Goal: Task Accomplishment & Management: Use online tool/utility

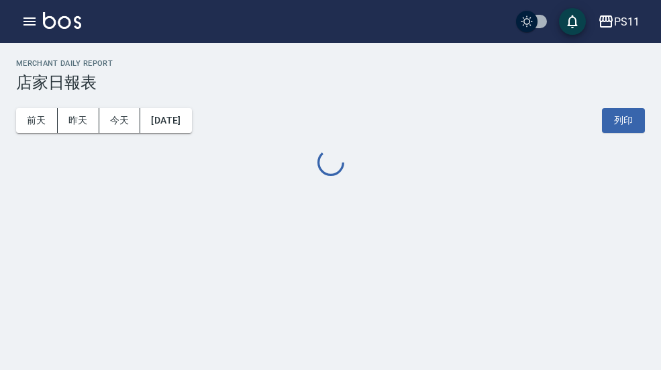
scroll to position [40, 0]
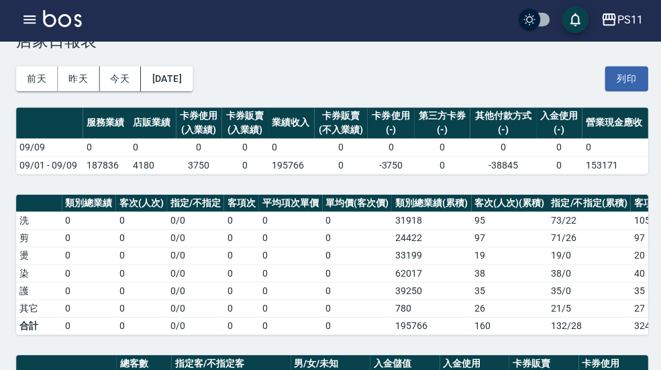
click at [37, 26] on icon "button" at bounding box center [29, 21] width 16 height 16
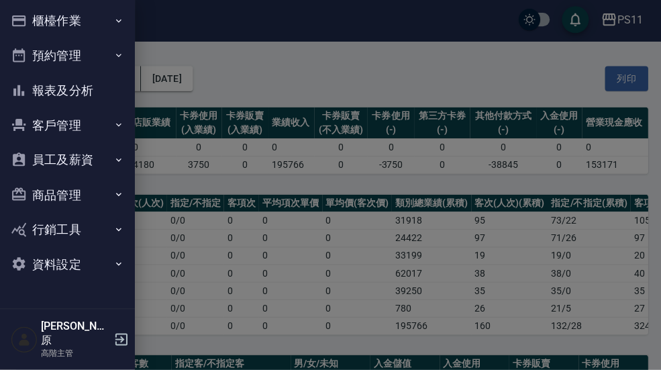
click at [101, 20] on button "櫃檯作業" at bounding box center [67, 22] width 124 height 35
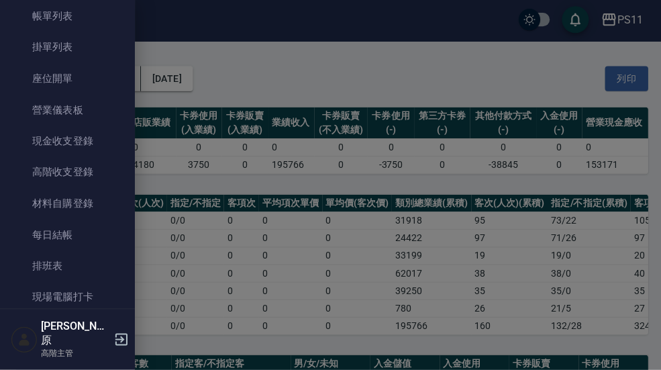
scroll to position [85, 0]
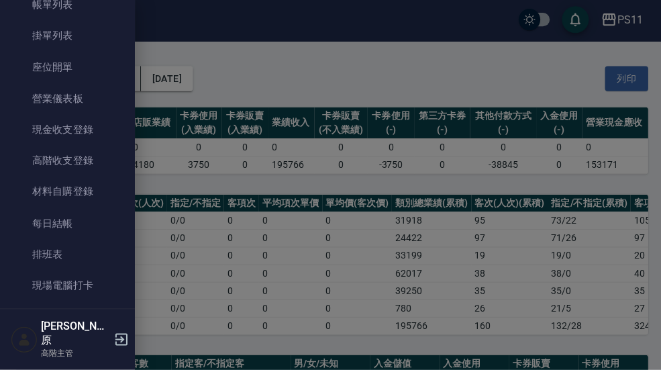
click at [83, 286] on link "現場電腦打卡" at bounding box center [67, 286] width 124 height 31
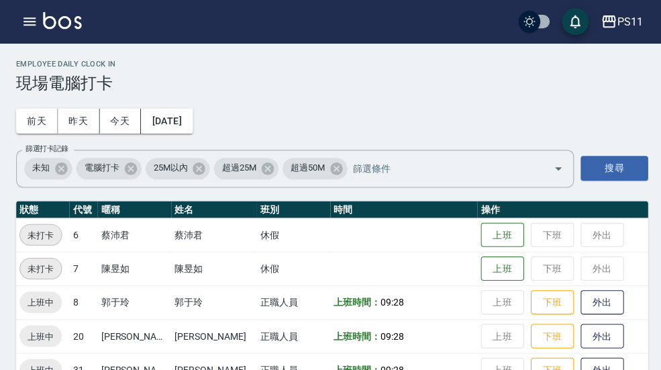
click at [40, 60] on h2 "Employee Daily Clock In" at bounding box center [330, 63] width 629 height 9
click at [627, 71] on div "Employee Daily Clock In 現場電腦打卡" at bounding box center [330, 75] width 629 height 33
click at [624, 64] on h2 "Employee Daily Clock In" at bounding box center [330, 63] width 629 height 9
click at [626, 58] on div "Employee Daily Clock In 現場電腦打卡 [DATE] [DATE] [DATE] [DATE] 篩選打卡記錄 未知 電腦打卡 25M以內…" at bounding box center [330, 222] width 661 height 359
click at [615, 60] on h2 "Employee Daily Clock In" at bounding box center [330, 63] width 629 height 9
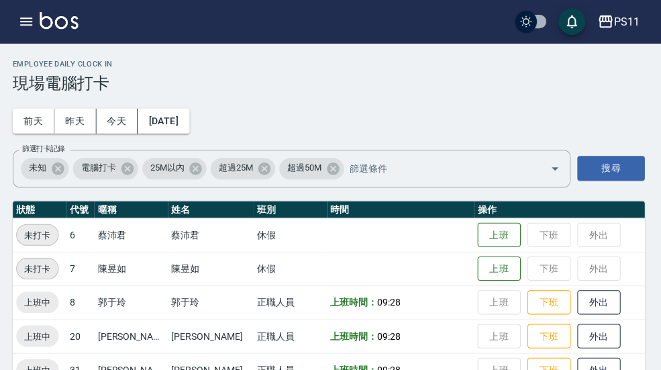
click at [616, 21] on div "PS11" at bounding box center [627, 21] width 26 height 17
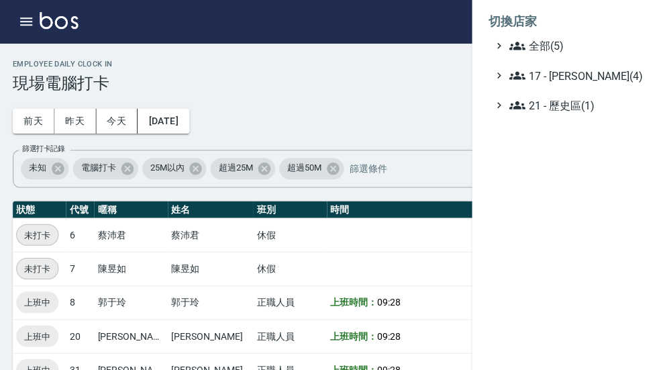
click at [558, 43] on span "全部(5)" at bounding box center [575, 46] width 130 height 16
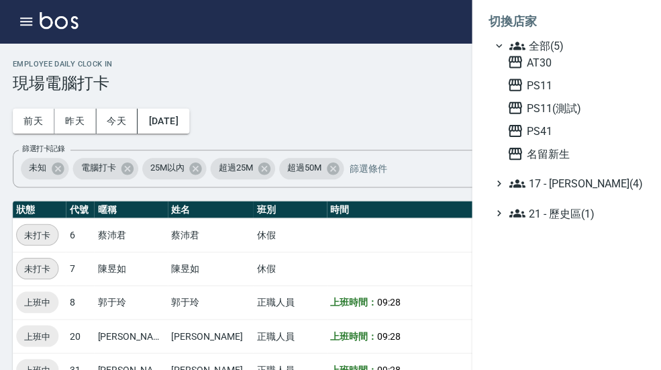
click at [557, 136] on span "PS41" at bounding box center [574, 130] width 132 height 16
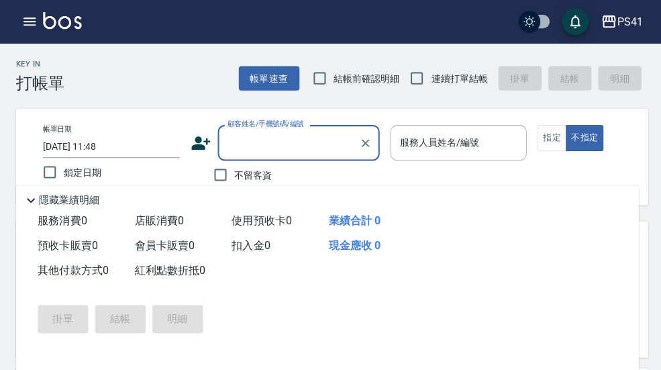
click at [29, 17] on icon "button" at bounding box center [29, 21] width 12 height 8
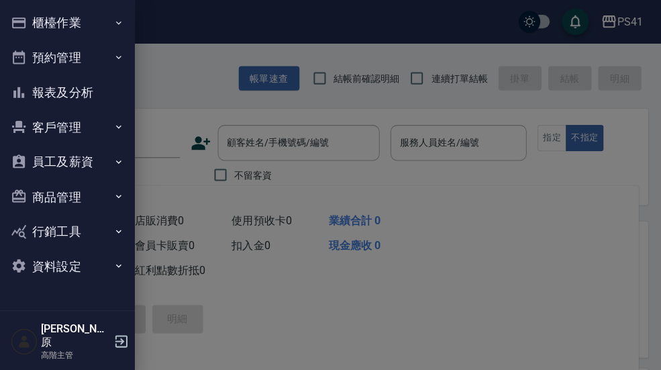
click at [113, 23] on icon "button" at bounding box center [118, 22] width 11 height 11
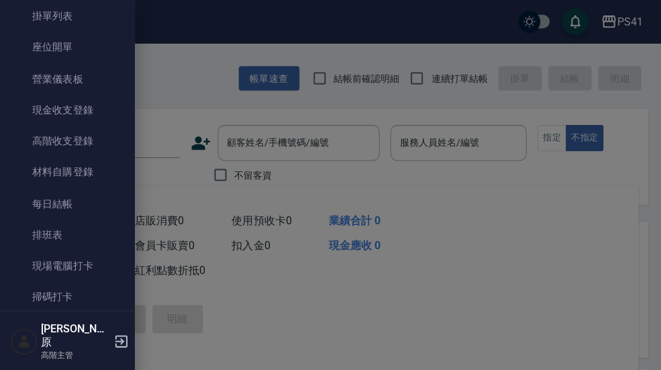
scroll to position [122, 0]
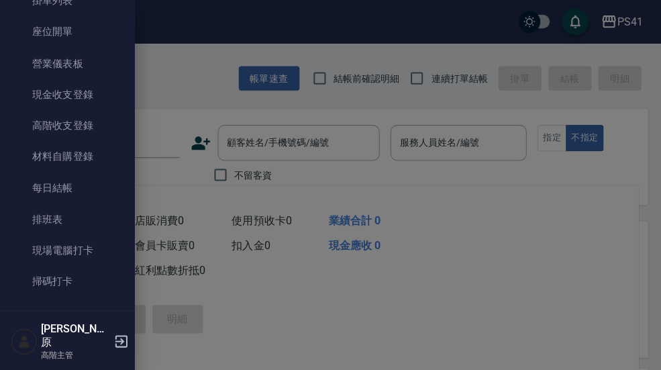
click at [87, 252] on link "現場電腦打卡" at bounding box center [67, 249] width 124 height 31
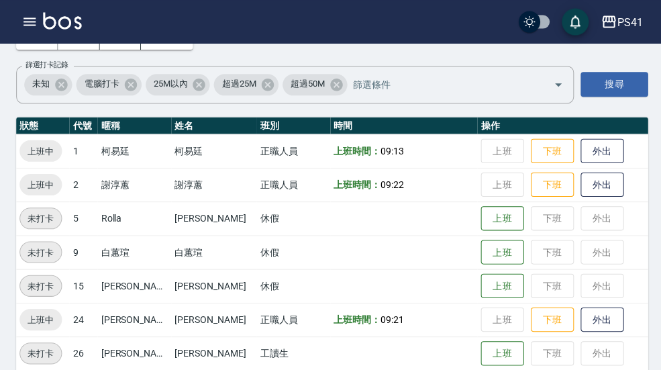
scroll to position [95, 0]
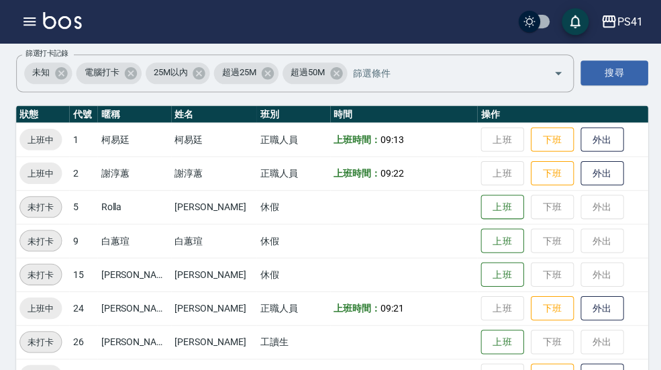
click at [627, 28] on div "PS41" at bounding box center [627, 21] width 26 height 17
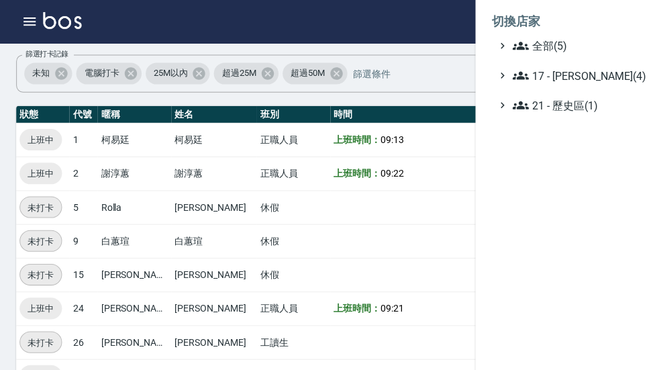
click at [581, 44] on span "全部(5)" at bounding box center [575, 46] width 130 height 16
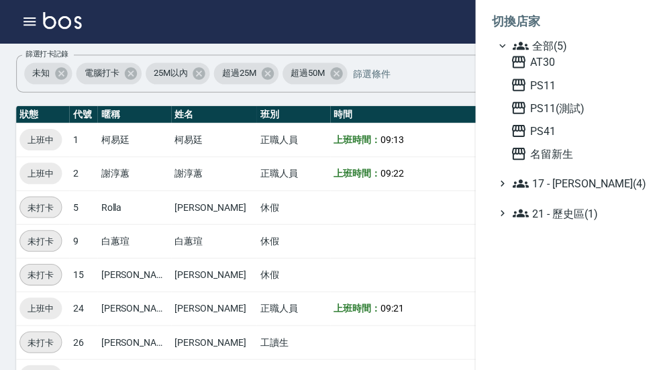
click at [553, 64] on span "AT30" at bounding box center [574, 62] width 132 height 16
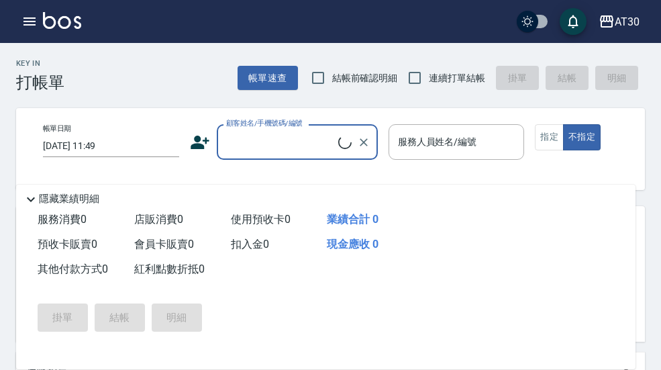
scroll to position [40, 0]
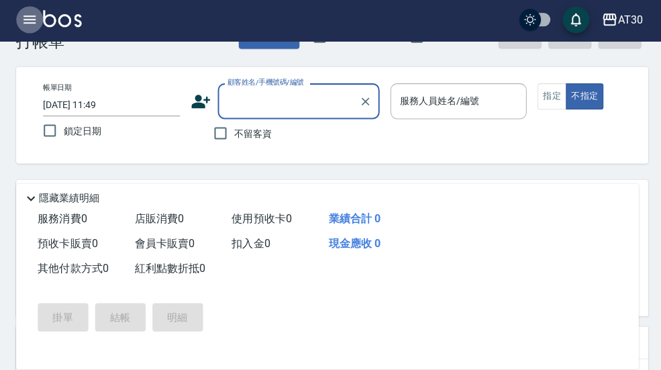
click at [38, 30] on button "button" at bounding box center [29, 21] width 27 height 27
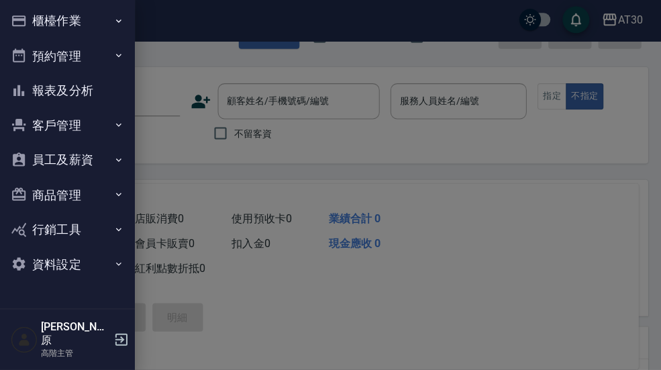
click at [108, 23] on button "櫃檯作業" at bounding box center [67, 22] width 124 height 35
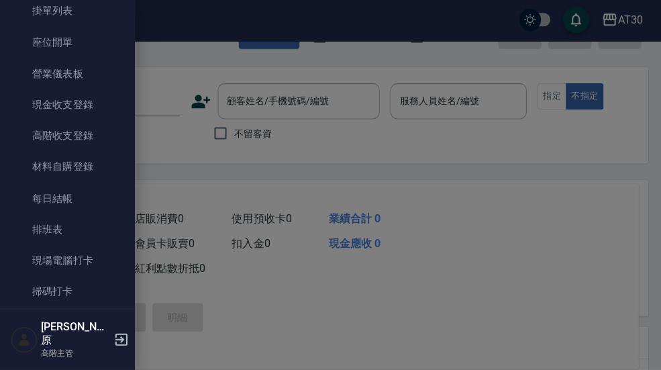
scroll to position [111, 0]
click at [91, 258] on link "現場電腦打卡" at bounding box center [67, 260] width 124 height 31
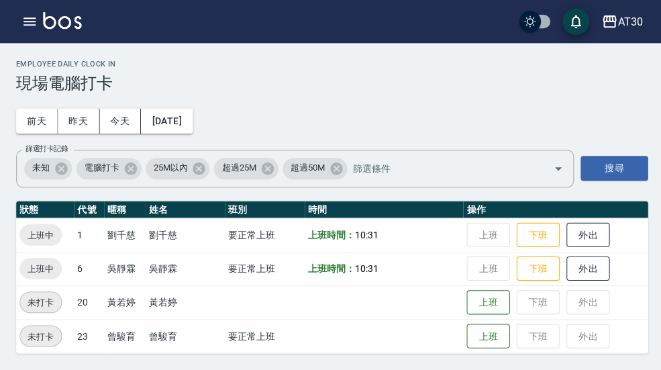
click at [628, 62] on h2 "Employee Daily Clock In" at bounding box center [330, 63] width 629 height 9
click at [631, 61] on h2 "Employee Daily Clock In" at bounding box center [330, 63] width 629 height 9
click at [609, 57] on div "Employee Daily Clock In 現場電腦打卡 前天 昨天 今天 2025/09/09 篩選打卡記錄 未知 電腦打卡 25M以內 超過25M 超…" at bounding box center [330, 205] width 661 height 325
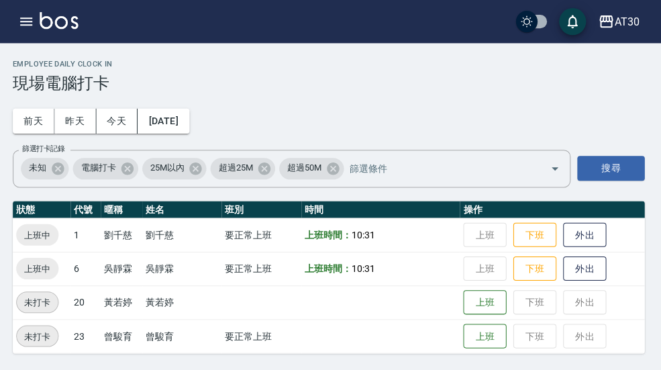
click at [609, 23] on icon "button" at bounding box center [606, 21] width 13 height 12
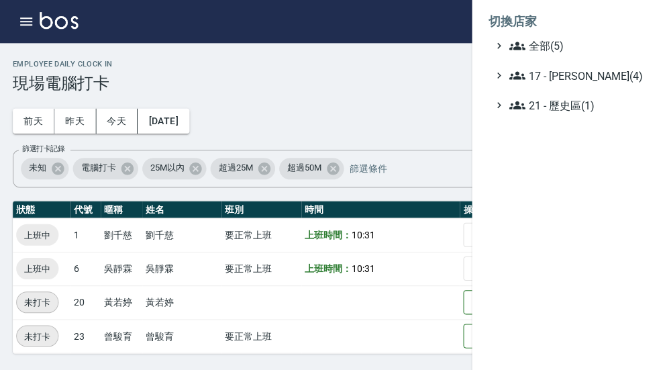
click at [559, 42] on span "全部(5)" at bounding box center [575, 46] width 130 height 16
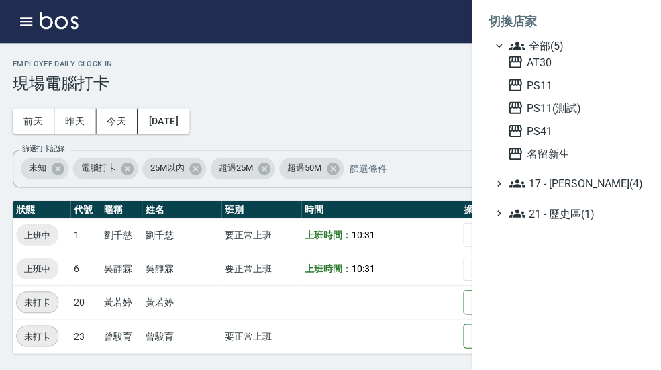
click at [563, 159] on span "名留新生" at bounding box center [574, 153] width 132 height 16
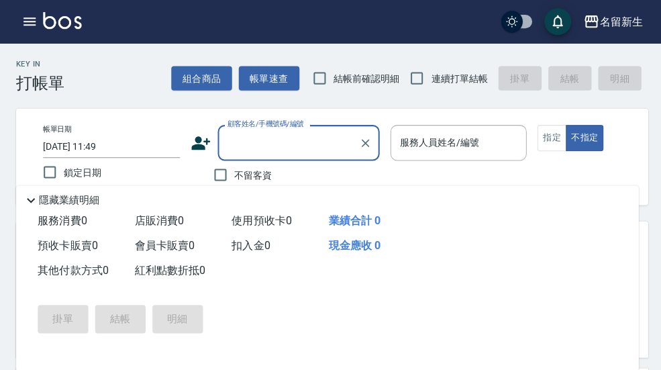
click at [52, 26] on img at bounding box center [62, 20] width 38 height 17
click at [34, 20] on icon "button" at bounding box center [29, 21] width 16 height 16
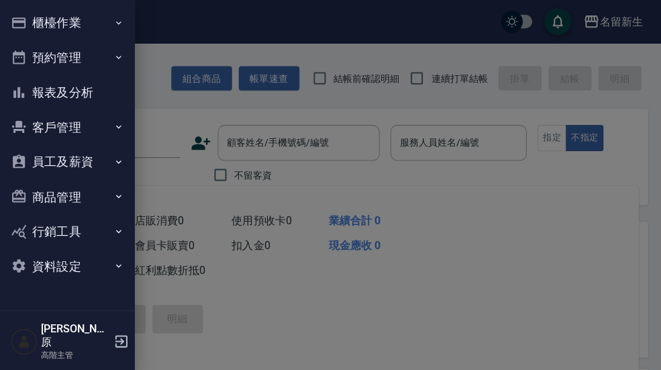
click at [111, 23] on button "櫃檯作業" at bounding box center [67, 22] width 124 height 35
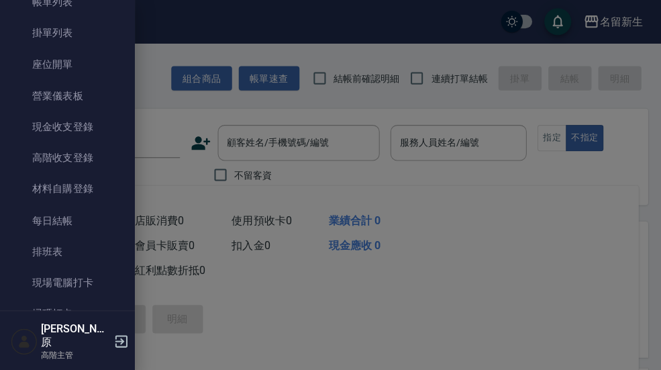
scroll to position [103, 0]
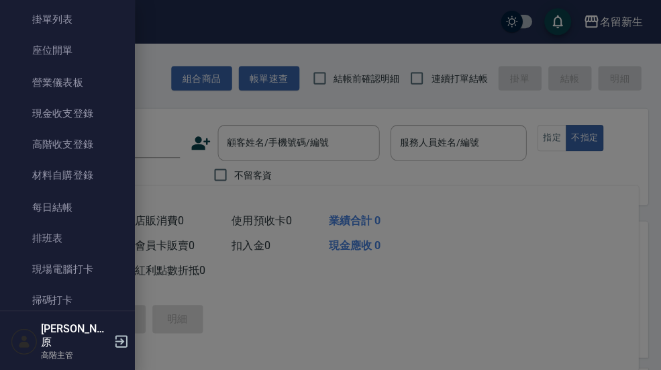
click at [93, 265] on link "現場電腦打卡" at bounding box center [67, 267] width 124 height 31
